Goal: Entertainment & Leisure: Consume media (video, audio)

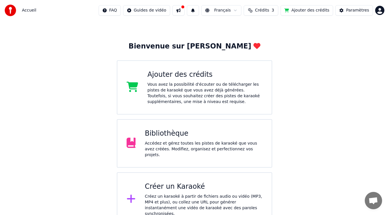
scroll to position [17, 0]
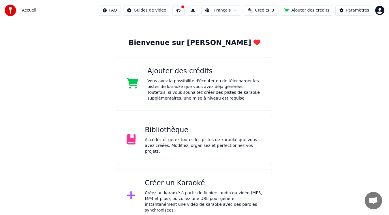
click at [194, 146] on div "Accédez et gérez toutes les pistes de karaoké que vous avez créées. Modifiez, o…" at bounding box center [204, 145] width 118 height 17
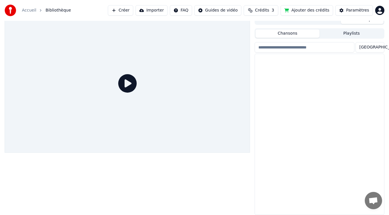
scroll to position [6, 0]
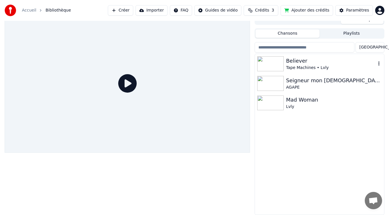
click at [306, 64] on div "Believer" at bounding box center [331, 61] width 90 height 8
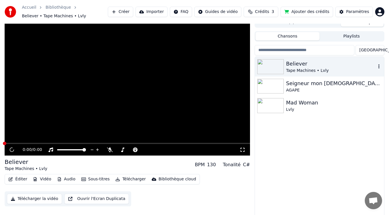
scroll to position [9, 0]
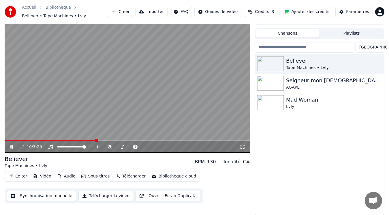
click at [119, 93] on video at bounding box center [127, 83] width 245 height 138
